Goal: Navigation & Orientation: Understand site structure

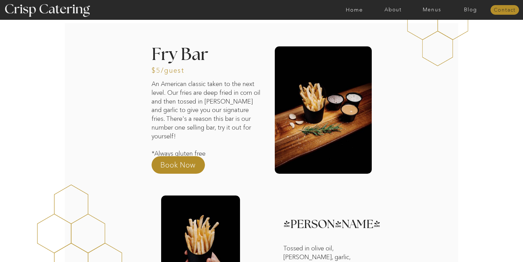
click at [507, 9] on nav "Contact" at bounding box center [504, 10] width 29 height 6
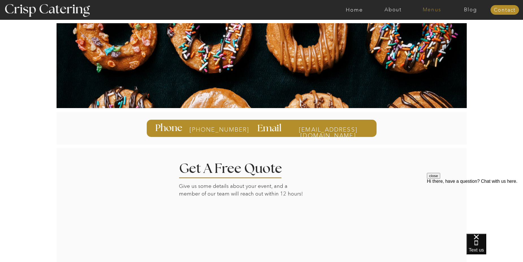
click at [433, 7] on nav "Menus" at bounding box center [431, 10] width 39 height 6
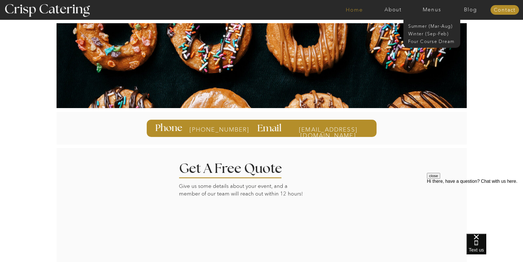
click at [358, 10] on nav "Home" at bounding box center [354, 10] width 39 height 6
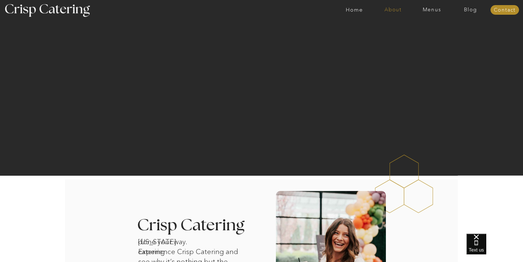
click at [395, 11] on nav "About" at bounding box center [393, 10] width 39 height 6
click at [393, 23] on nav "About Crisp" at bounding box center [394, 25] width 32 height 5
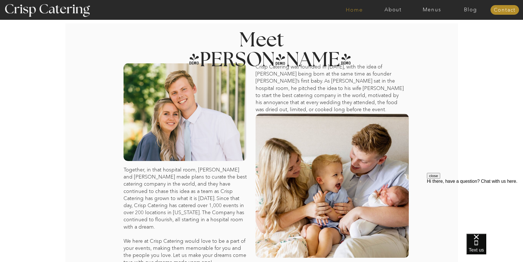
click at [359, 12] on nav "Home" at bounding box center [354, 10] width 39 height 6
